Goal: Task Accomplishment & Management: Use online tool/utility

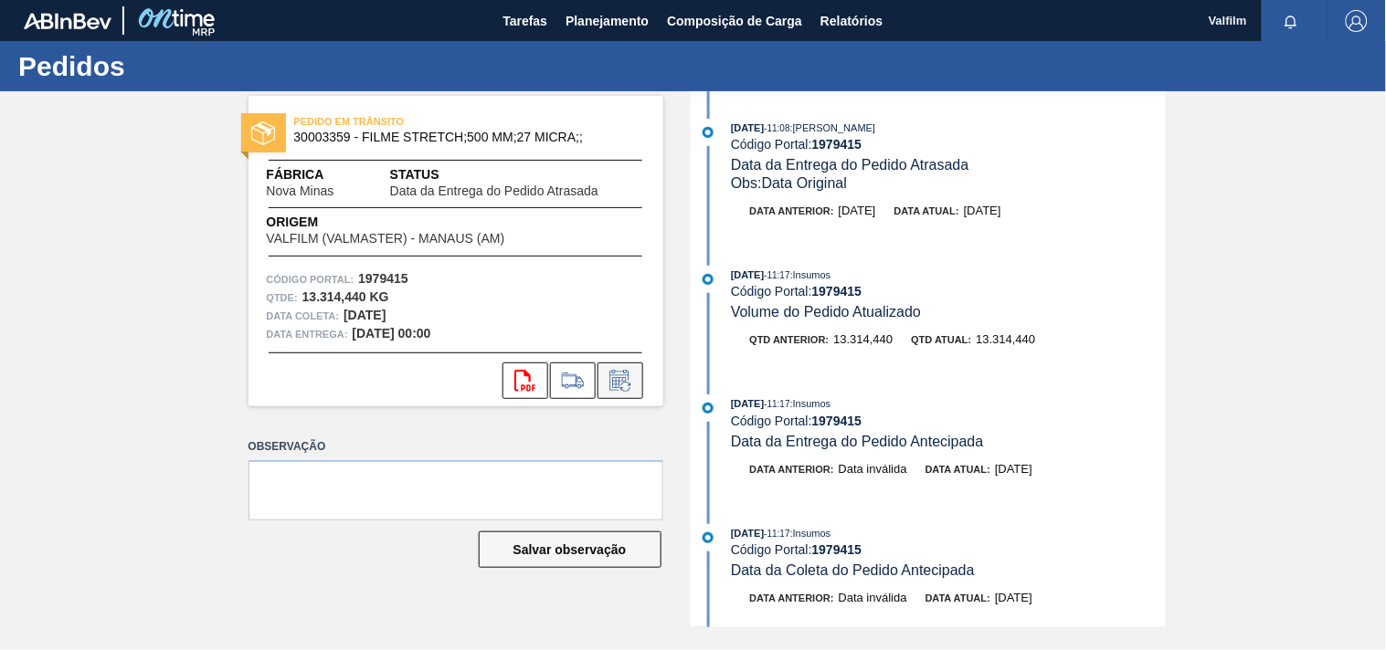
click at [616, 381] on icon at bounding box center [619, 382] width 14 height 11
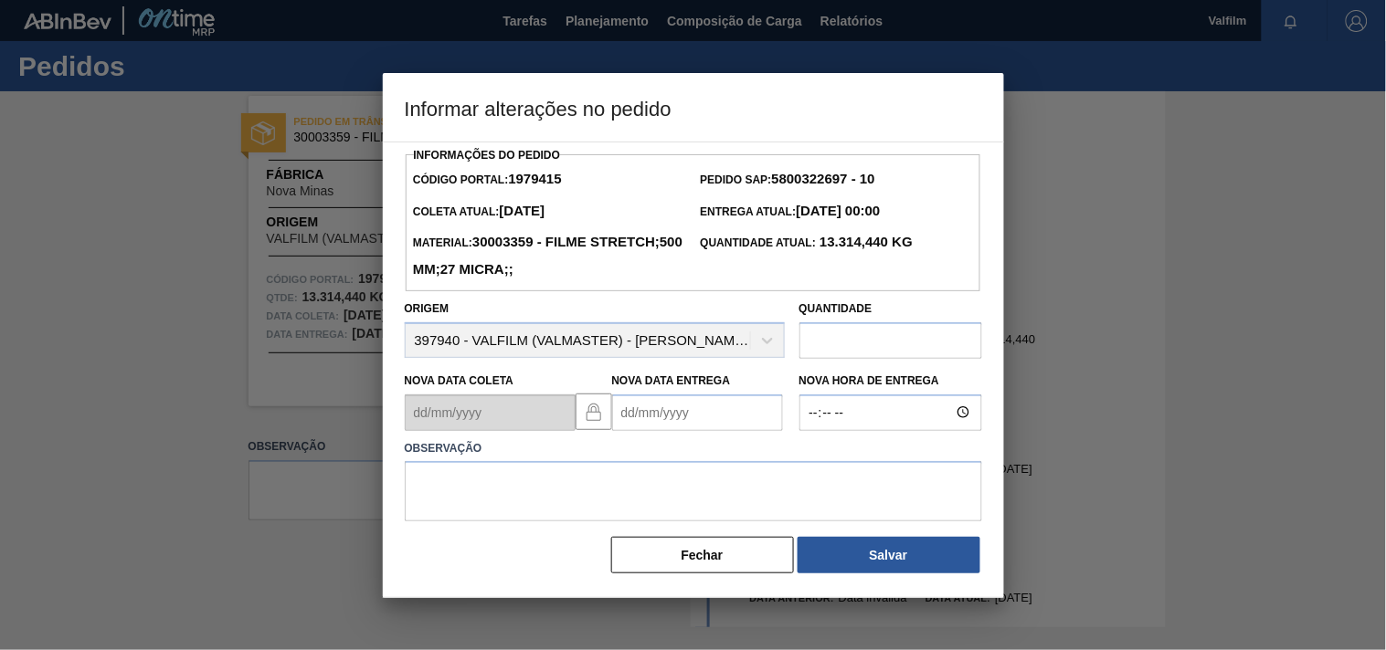
click at [624, 422] on Entrega "Nova Data Entrega" at bounding box center [697, 413] width 171 height 37
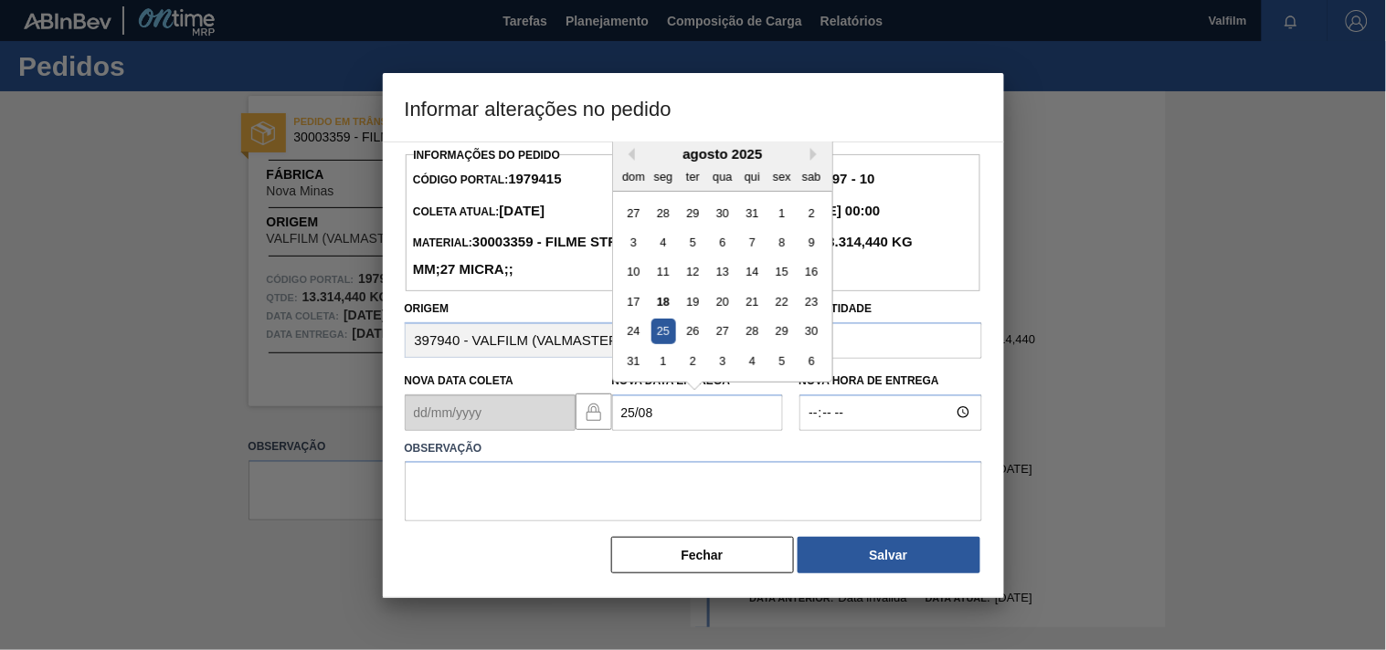
type Entrega "25/08/2025"
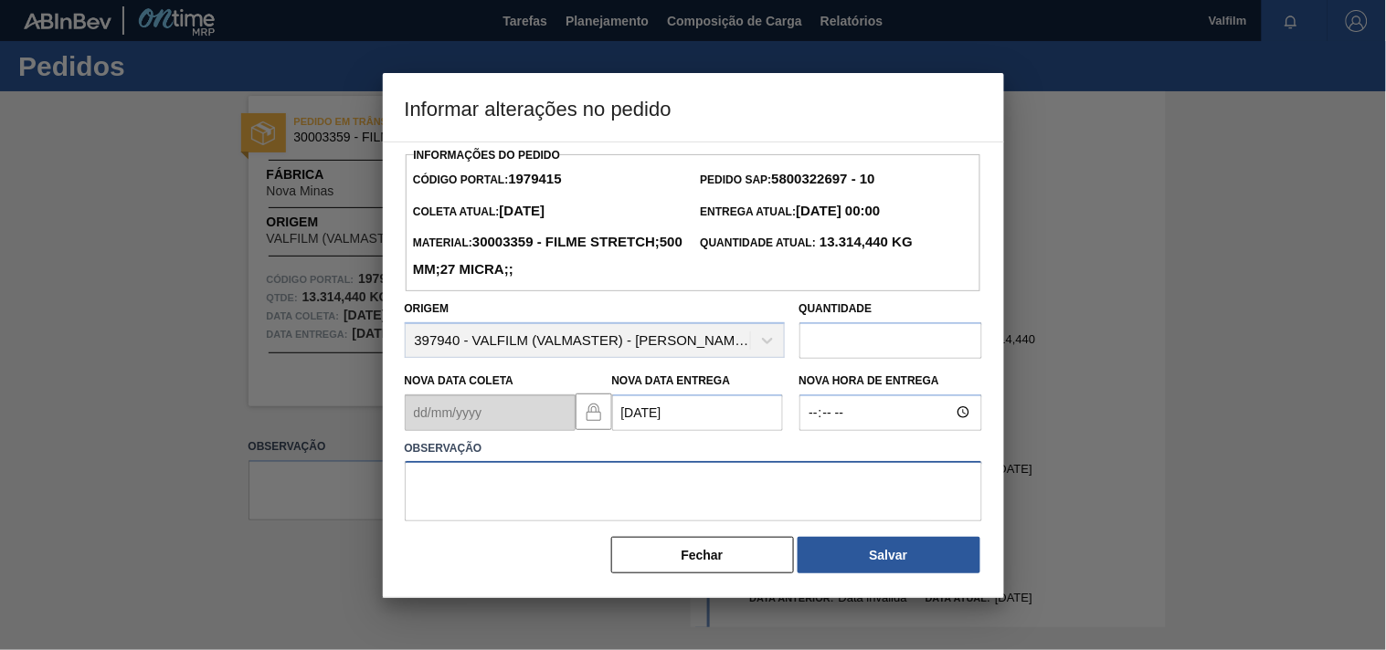
click at [533, 499] on textarea at bounding box center [693, 491] width 577 height 60
paste textarea "Ajuste entrega ( otimização card / veiculo )."
type textarea "Ajuste entrega ( otimização card / veiculo )."
click at [893, 582] on div "Informações do Pedido Código Portal: 1979415 Pedido SAP: 5800322697 - 10 Coleta…" at bounding box center [693, 370] width 621 height 457
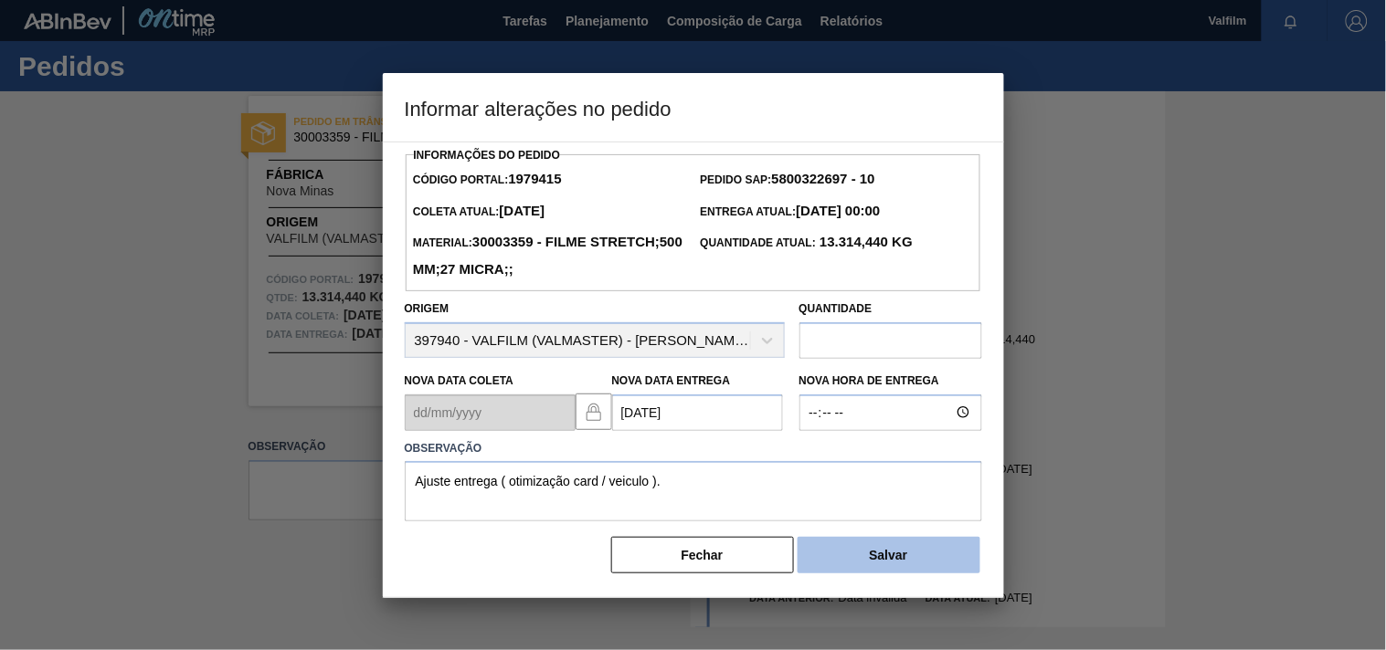
click at [899, 554] on button "Salvar" at bounding box center [888, 555] width 183 height 37
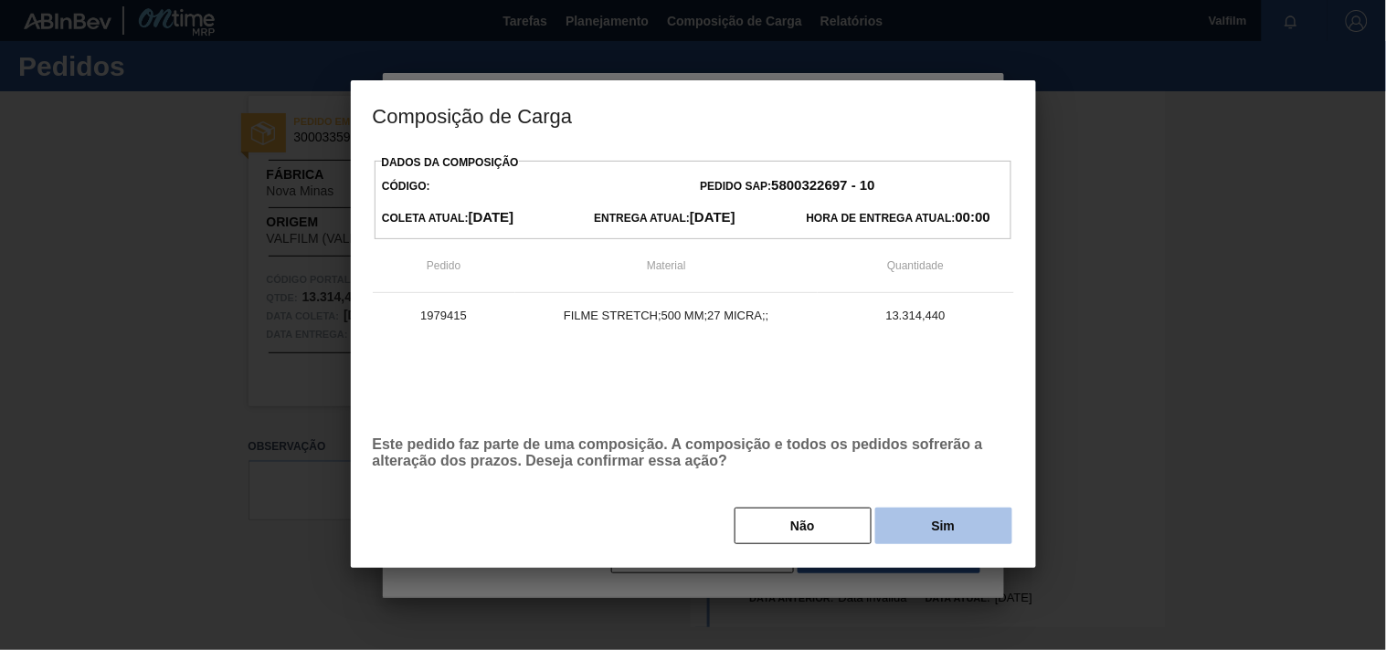
click at [927, 527] on button "Sim" at bounding box center [943, 526] width 137 height 37
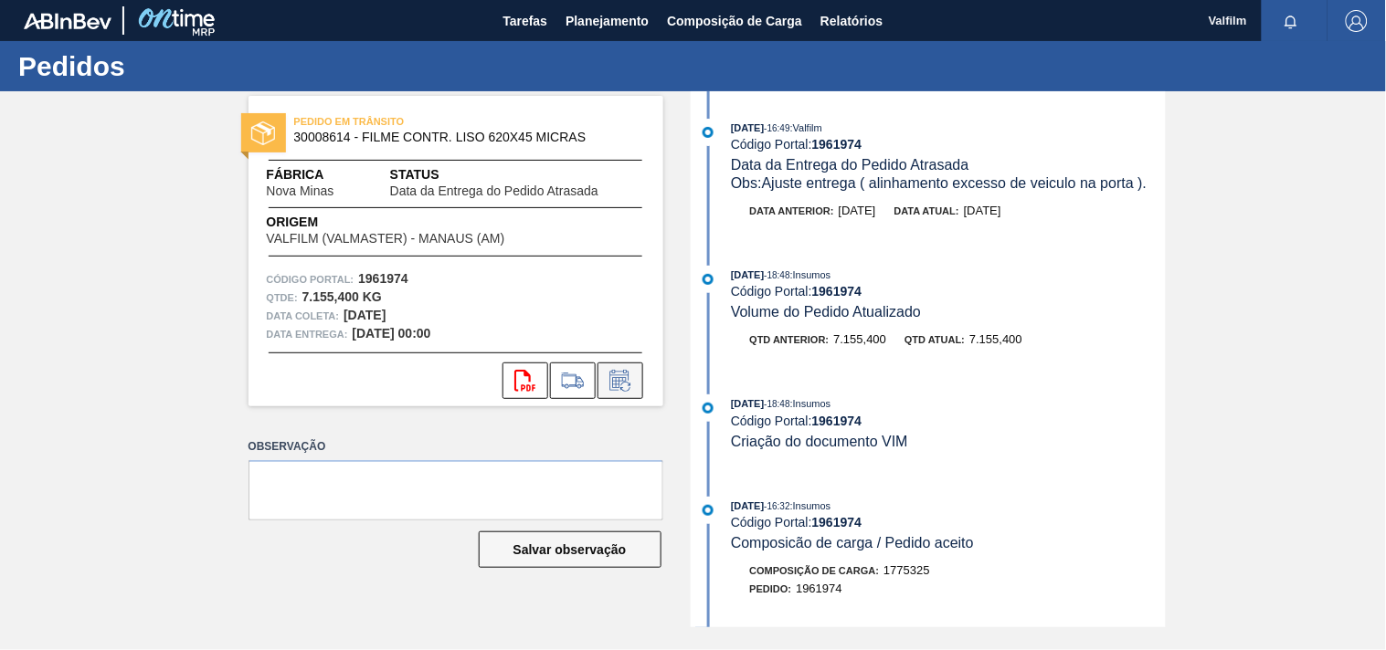
click at [628, 381] on icon at bounding box center [620, 381] width 29 height 22
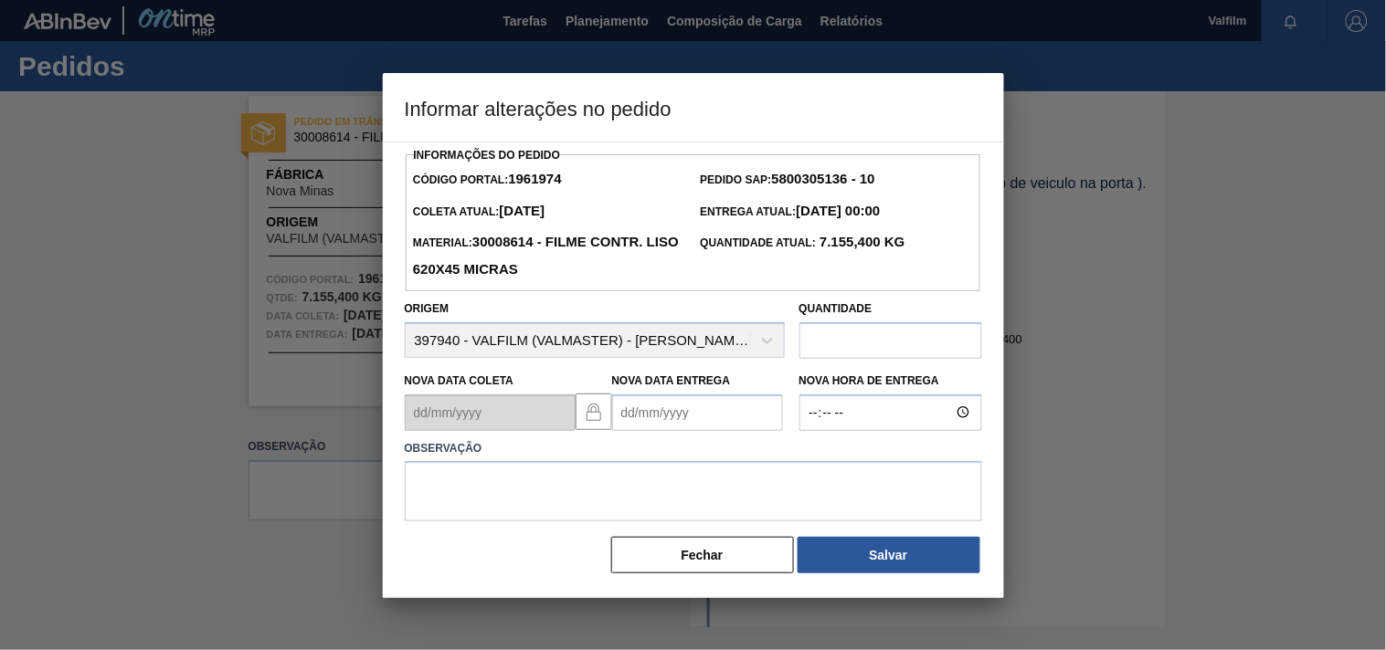
click at [631, 406] on Entrega "Nova Data Entrega" at bounding box center [697, 413] width 171 height 37
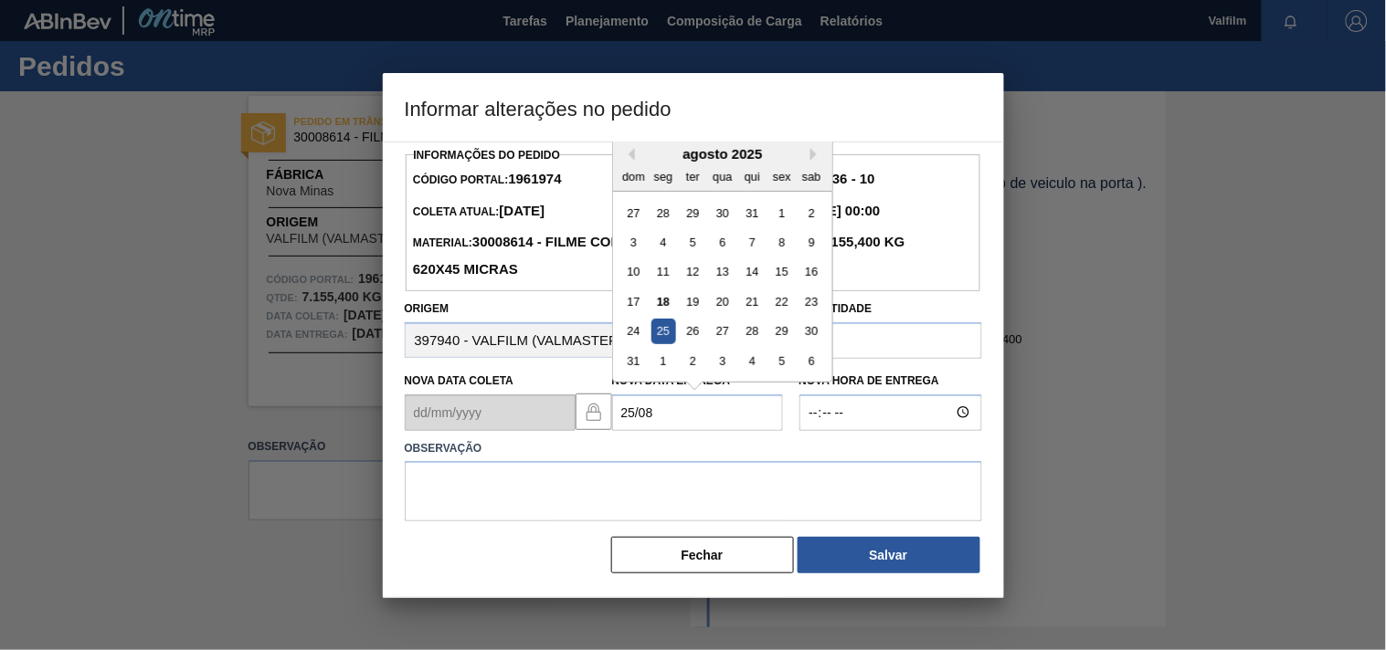
type Entrega "[DATE]"
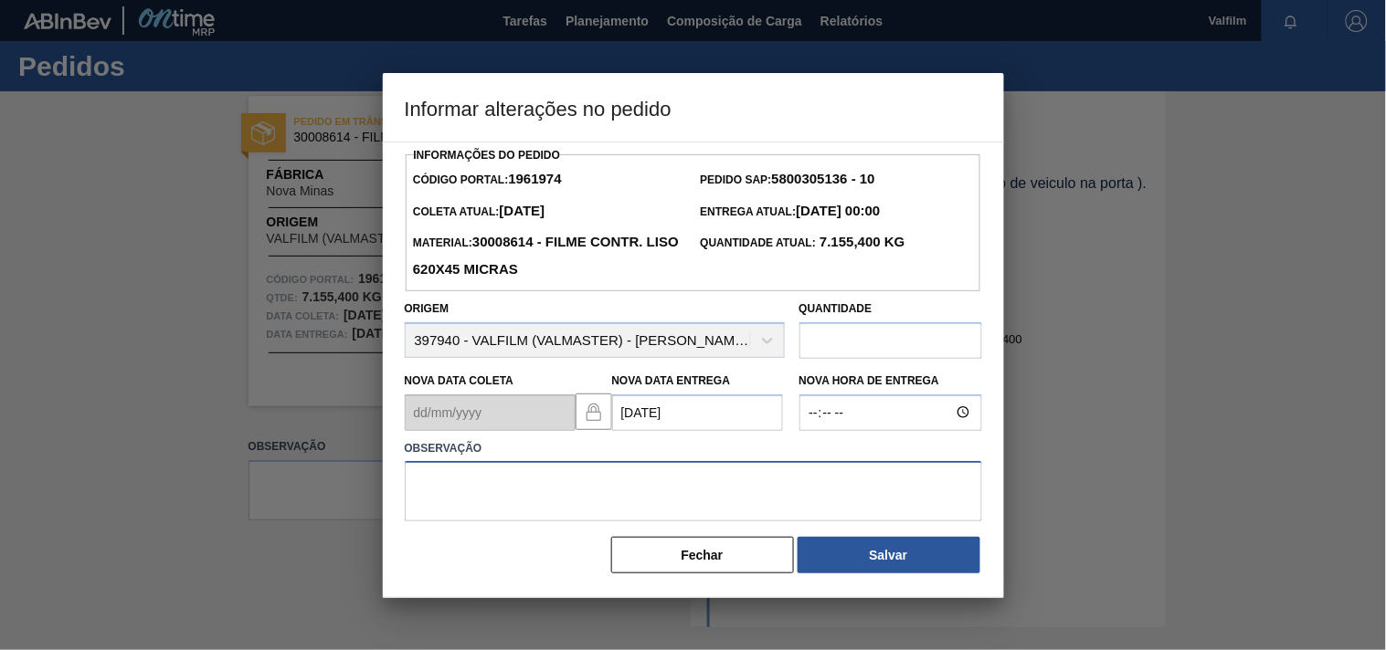
click at [572, 502] on textarea at bounding box center [693, 491] width 577 height 60
paste textarea "Ajuste entrega ( otimização card / veiculo )."
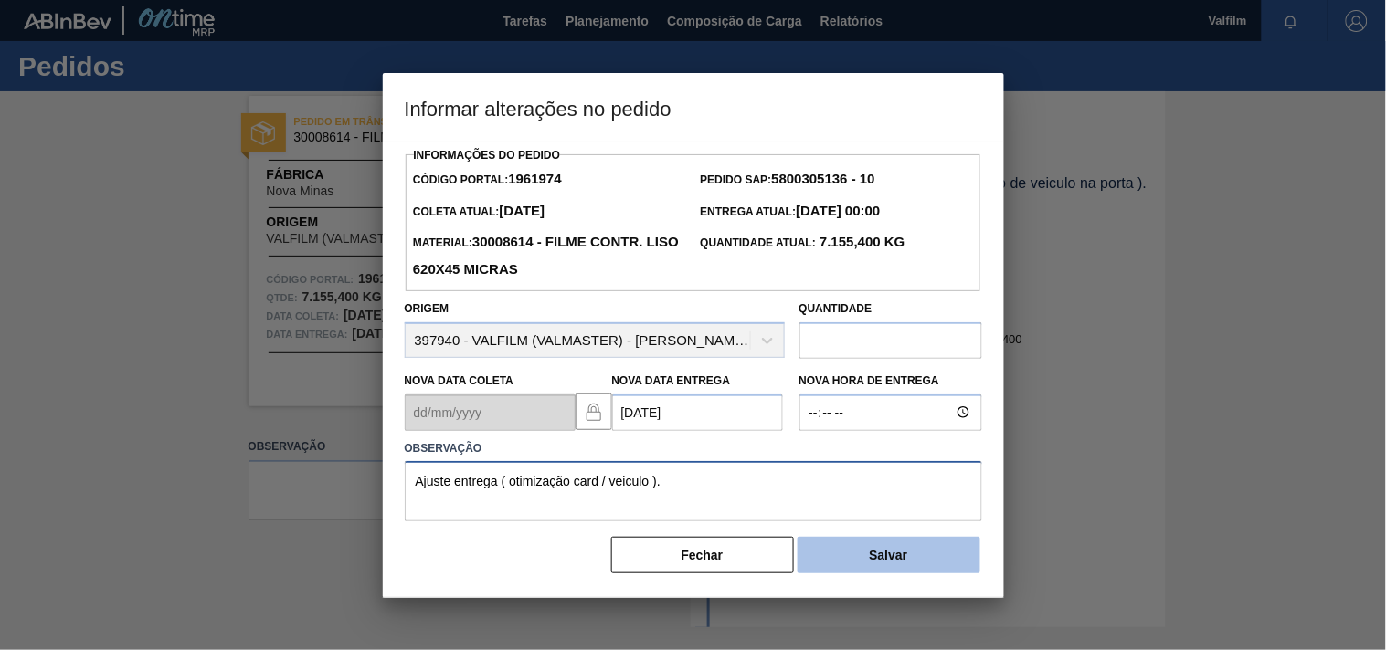
type textarea "Ajuste entrega ( otimização card / veiculo )."
click at [888, 564] on button "Salvar" at bounding box center [888, 555] width 183 height 37
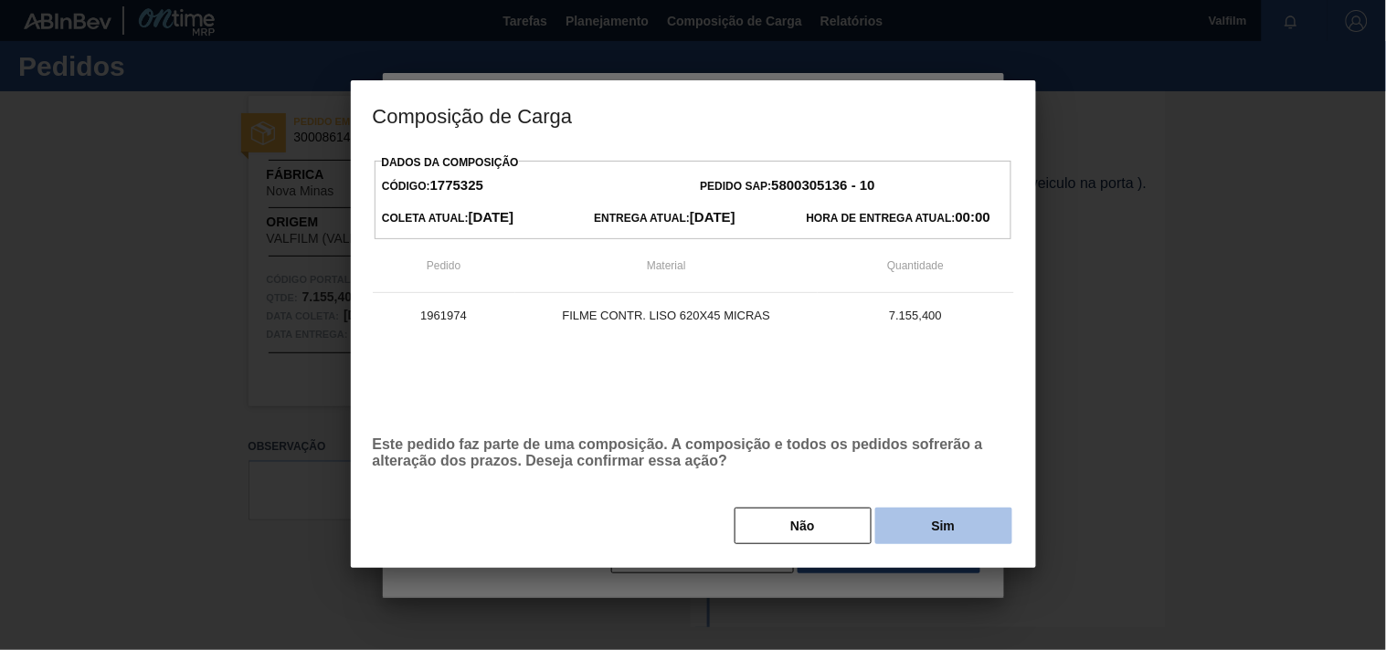
click at [915, 528] on button "Sim" at bounding box center [943, 526] width 137 height 37
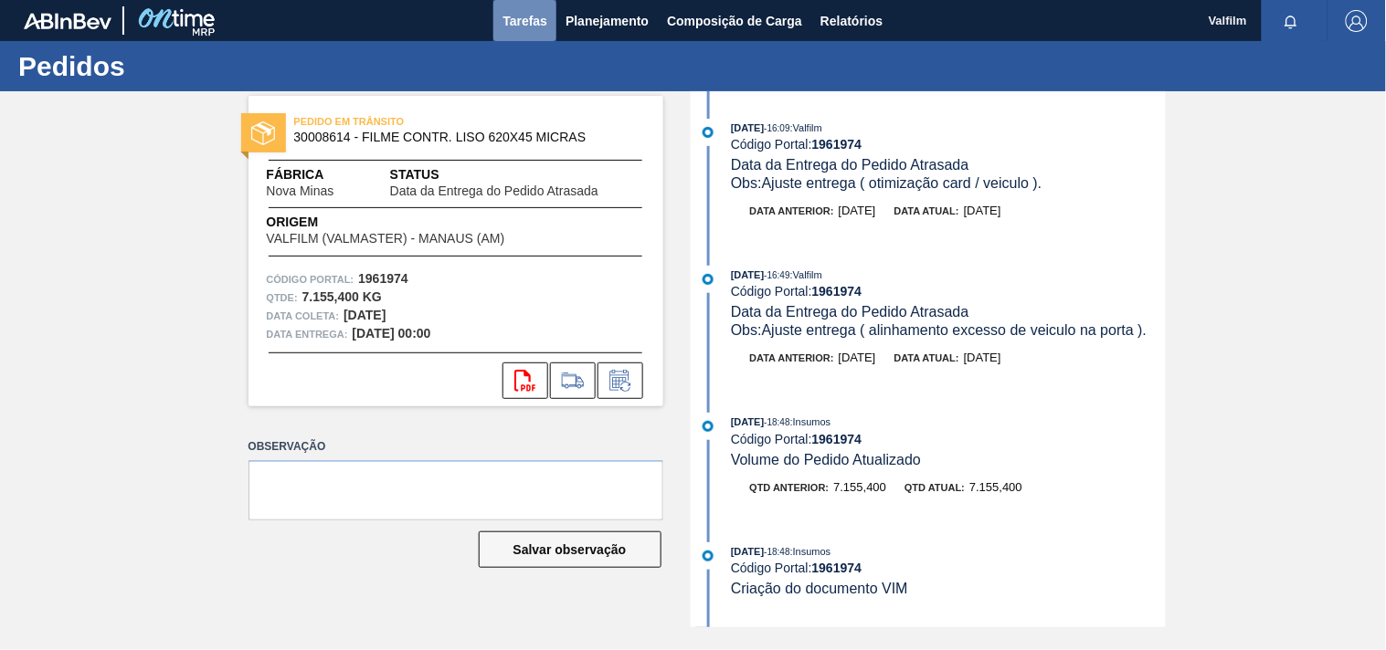
click at [519, 20] on span "Tarefas" at bounding box center [524, 21] width 45 height 22
